Goal: Task Accomplishment & Management: Manage account settings

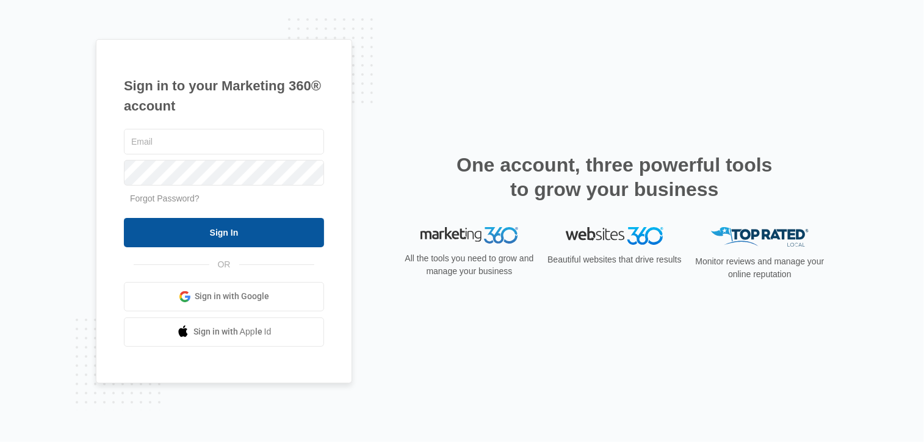
type input "[PERSON_NAME][EMAIL_ADDRESS][DOMAIN_NAME]"
click at [244, 227] on input "Sign In" at bounding box center [224, 232] width 200 height 29
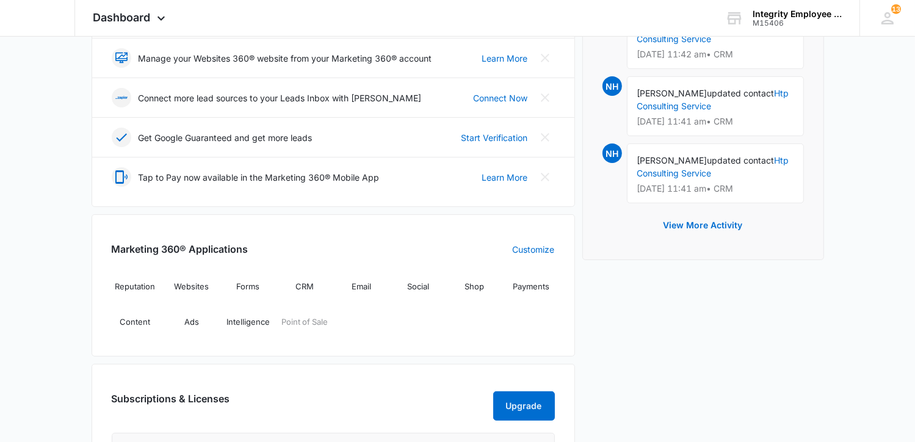
scroll to position [305, 0]
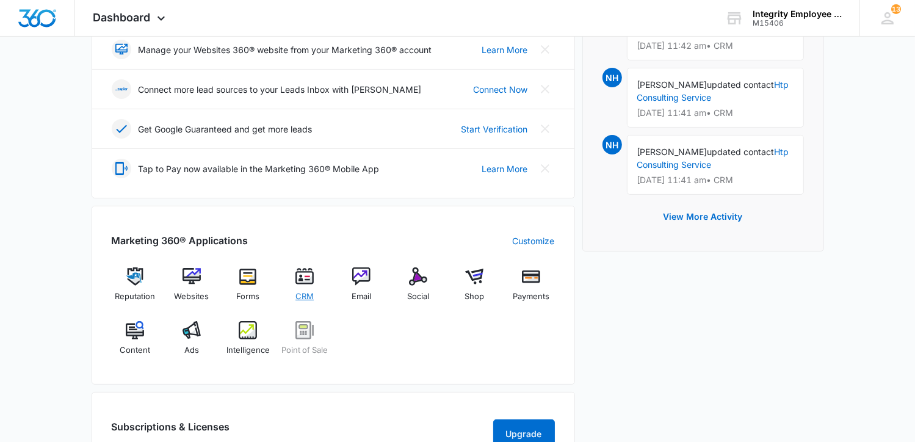
click at [301, 278] on img at bounding box center [304, 276] width 18 height 18
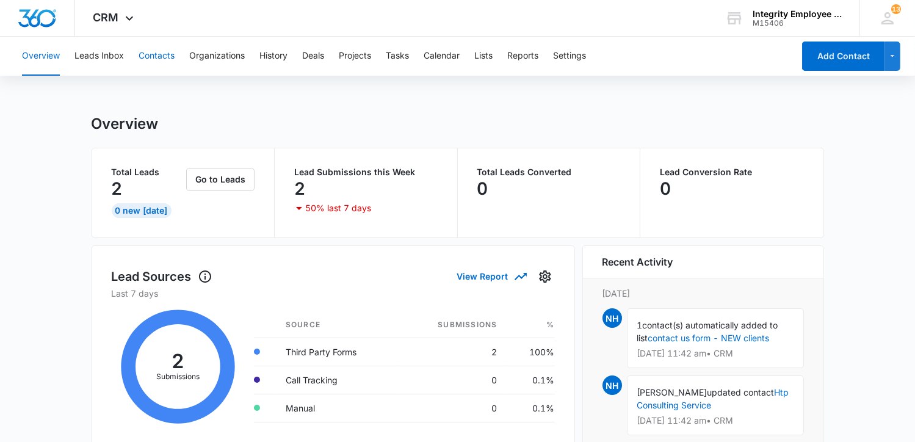
click at [156, 58] on button "Contacts" at bounding box center [157, 56] width 36 height 39
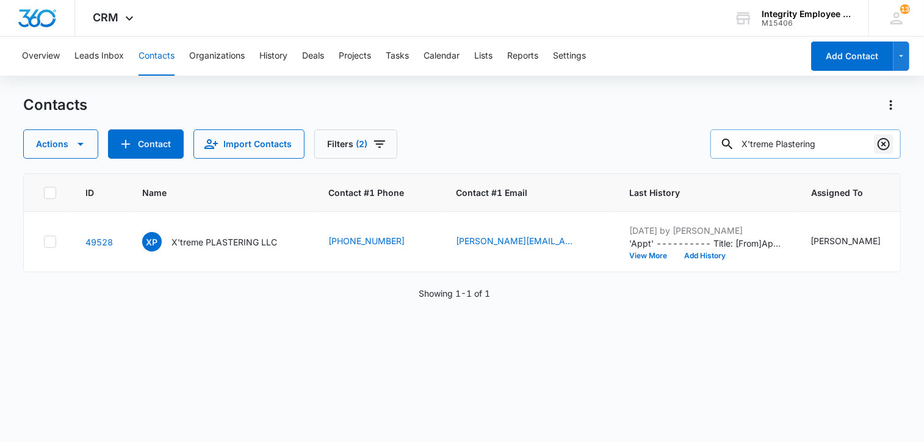
click at [886, 146] on icon "Clear" at bounding box center [884, 144] width 15 height 15
